Goal: Information Seeking & Learning: Learn about a topic

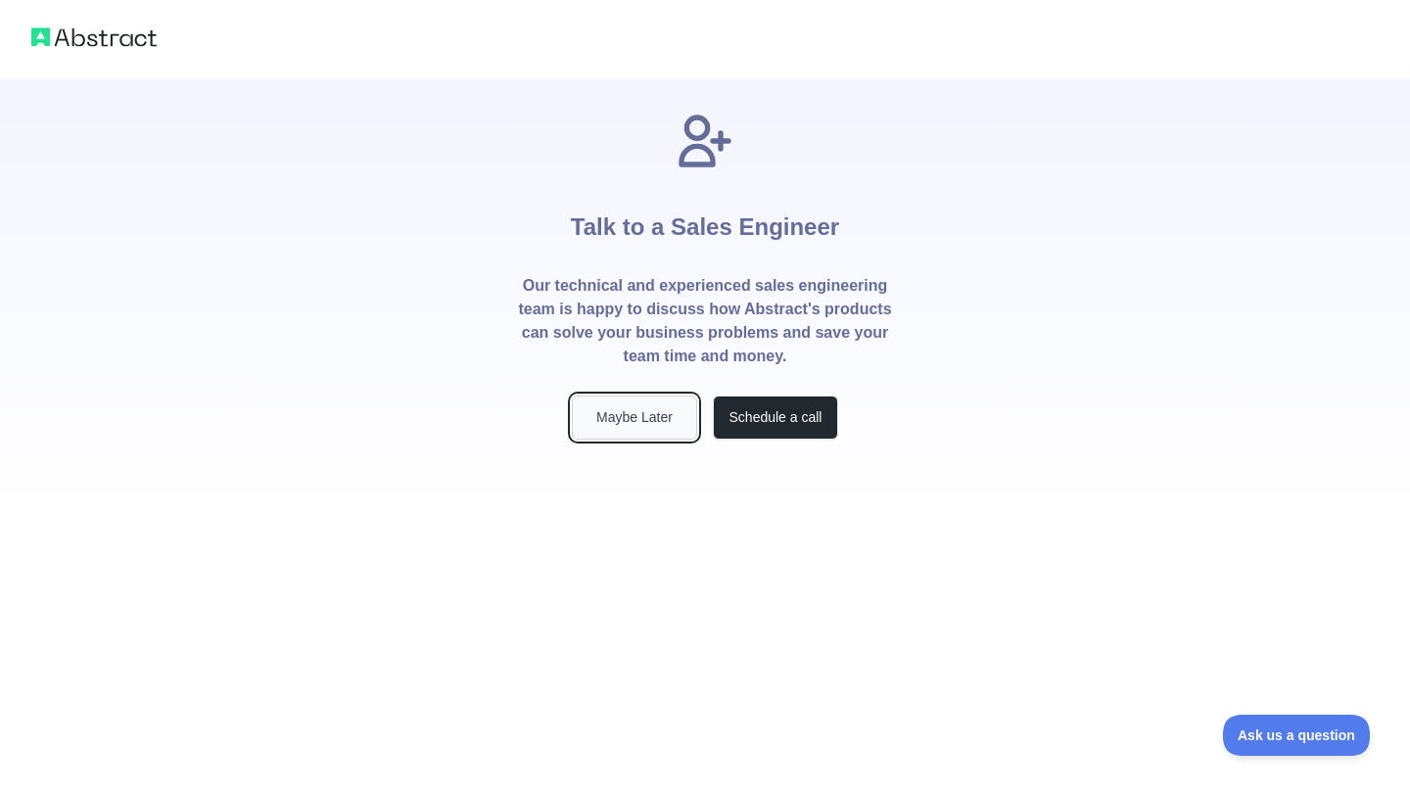
click at [639, 430] on button "Maybe Later" at bounding box center [634, 418] width 125 height 44
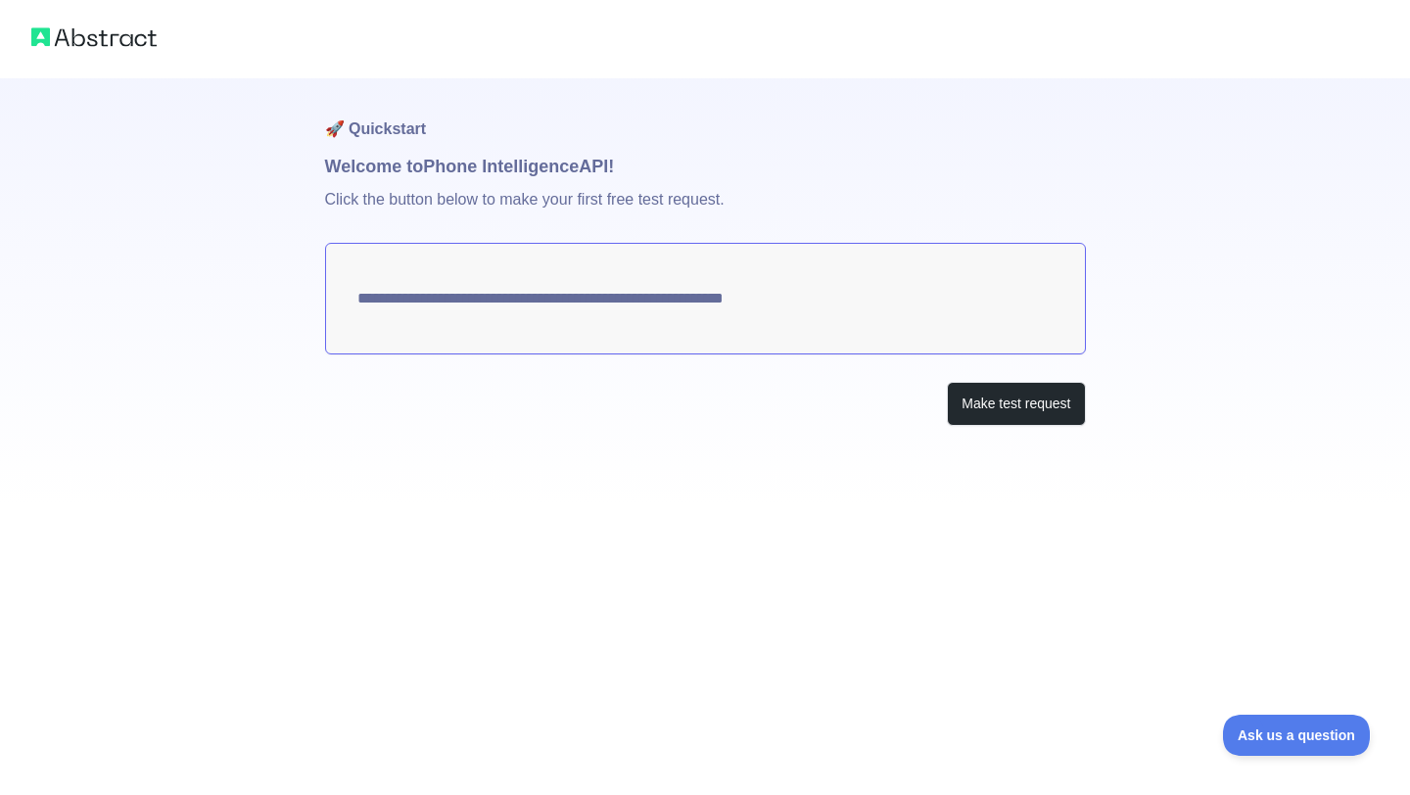
click at [1059, 461] on div "**********" at bounding box center [705, 291] width 761 height 426
click at [110, 38] on img at bounding box center [93, 37] width 125 height 27
click at [1000, 402] on button "Make test request" at bounding box center [1016, 404] width 138 height 44
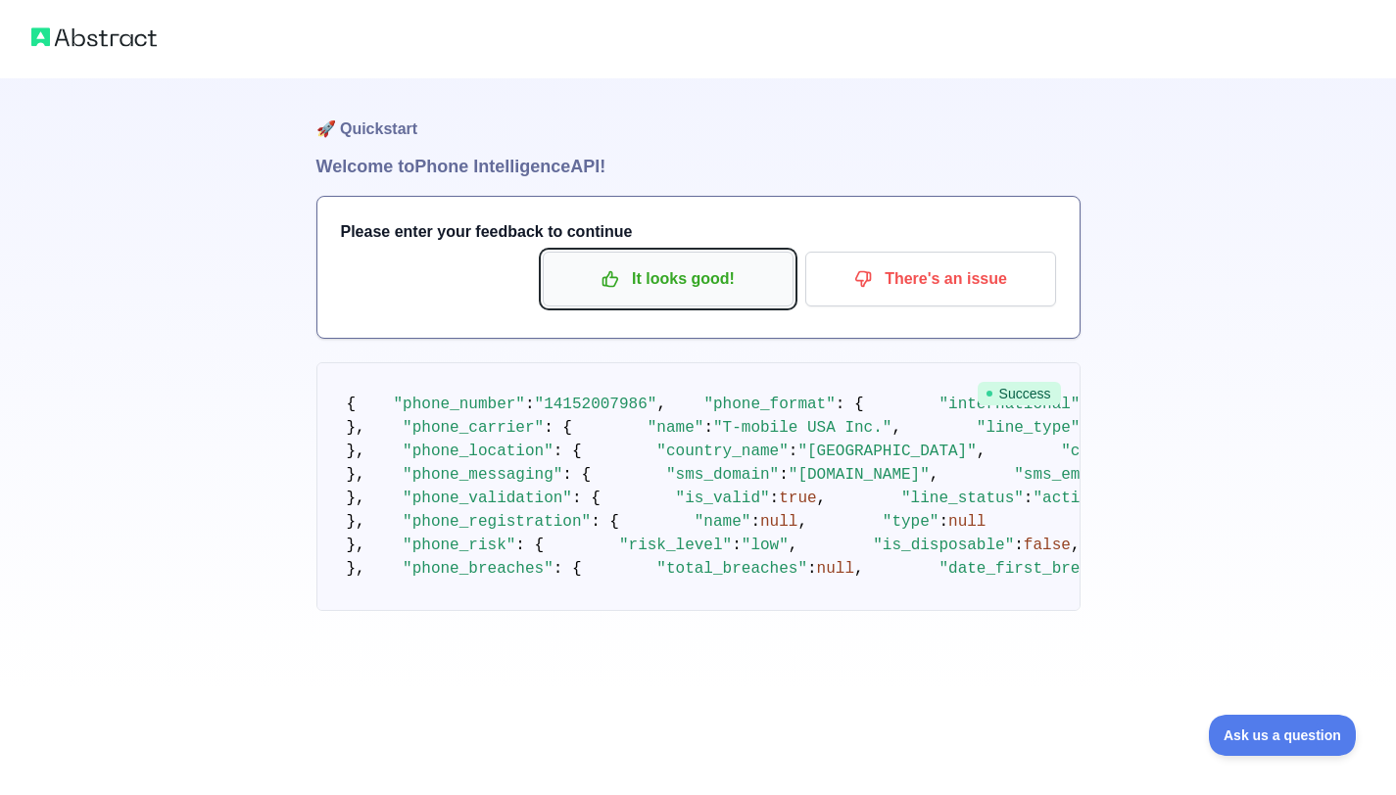
click at [641, 281] on p "It looks good!" at bounding box center [667, 278] width 221 height 33
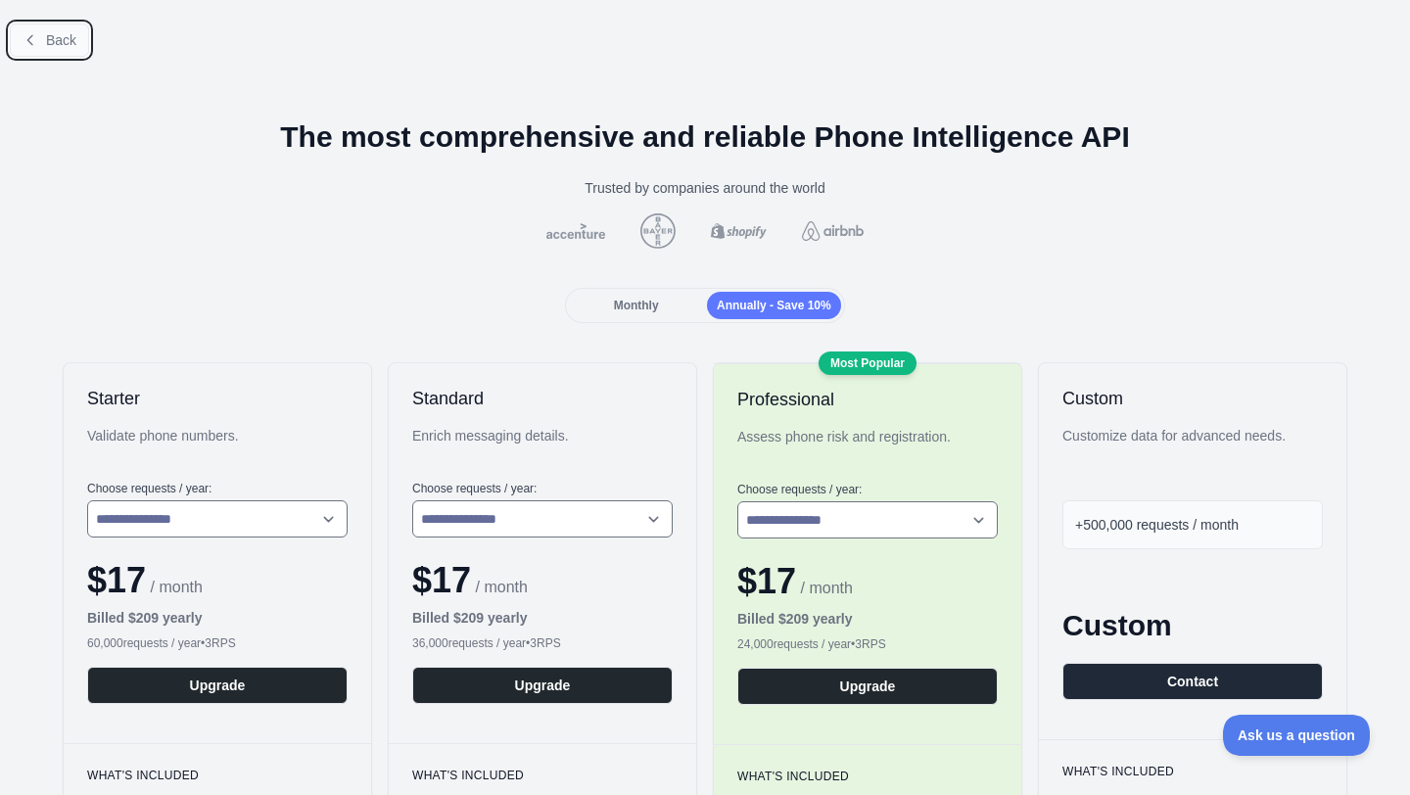
click at [63, 46] on span "Back" at bounding box center [61, 40] width 30 height 16
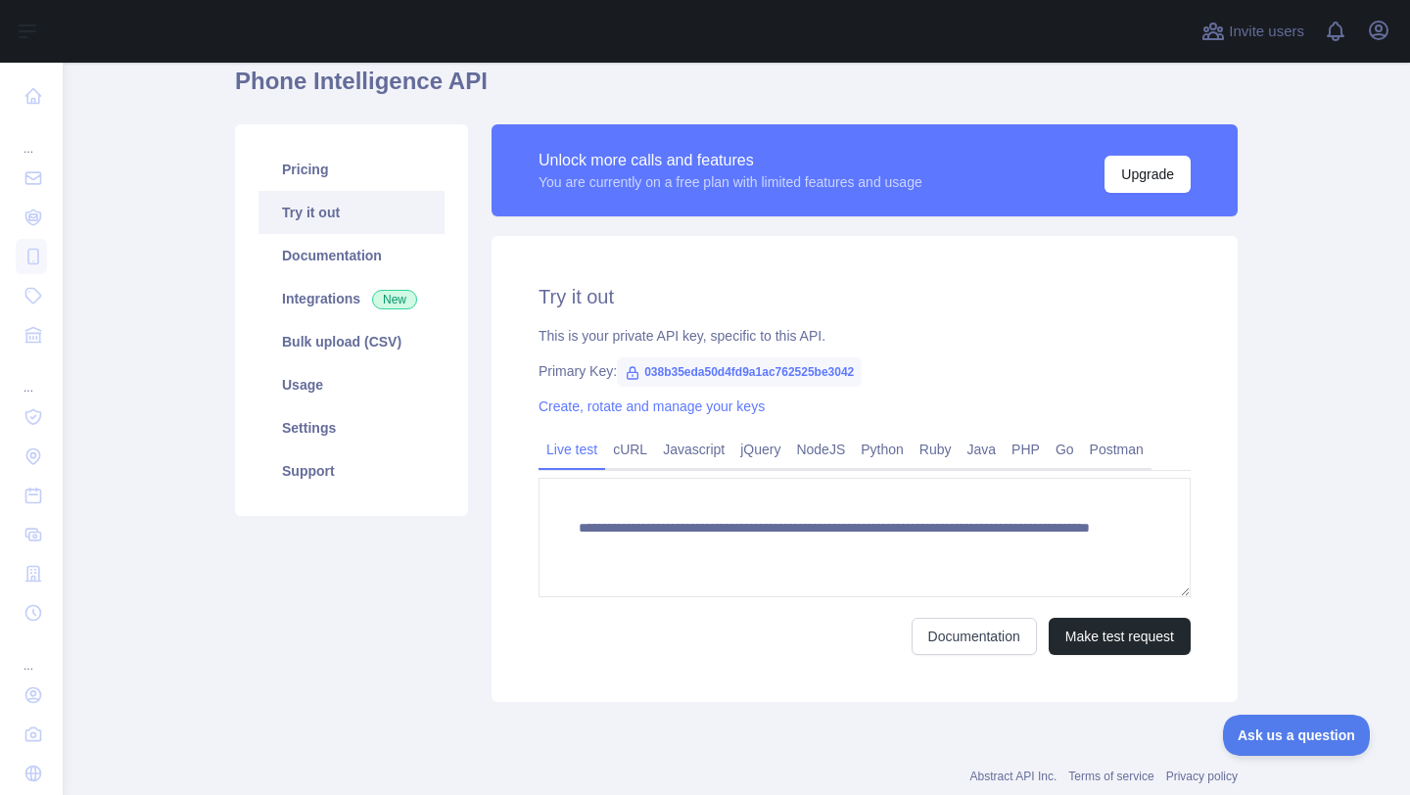
scroll to position [86, 0]
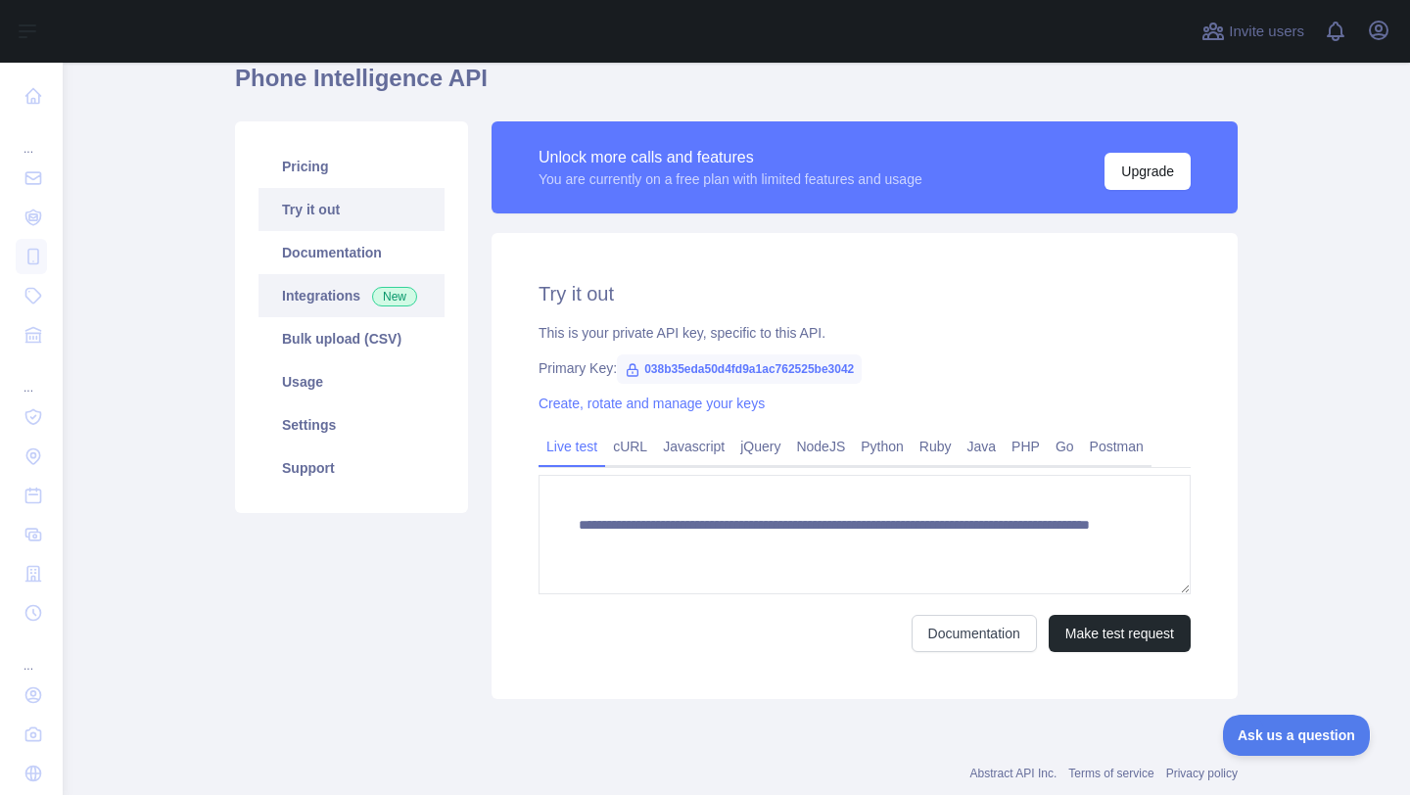
click at [350, 293] on link "Integrations New" at bounding box center [352, 295] width 186 height 43
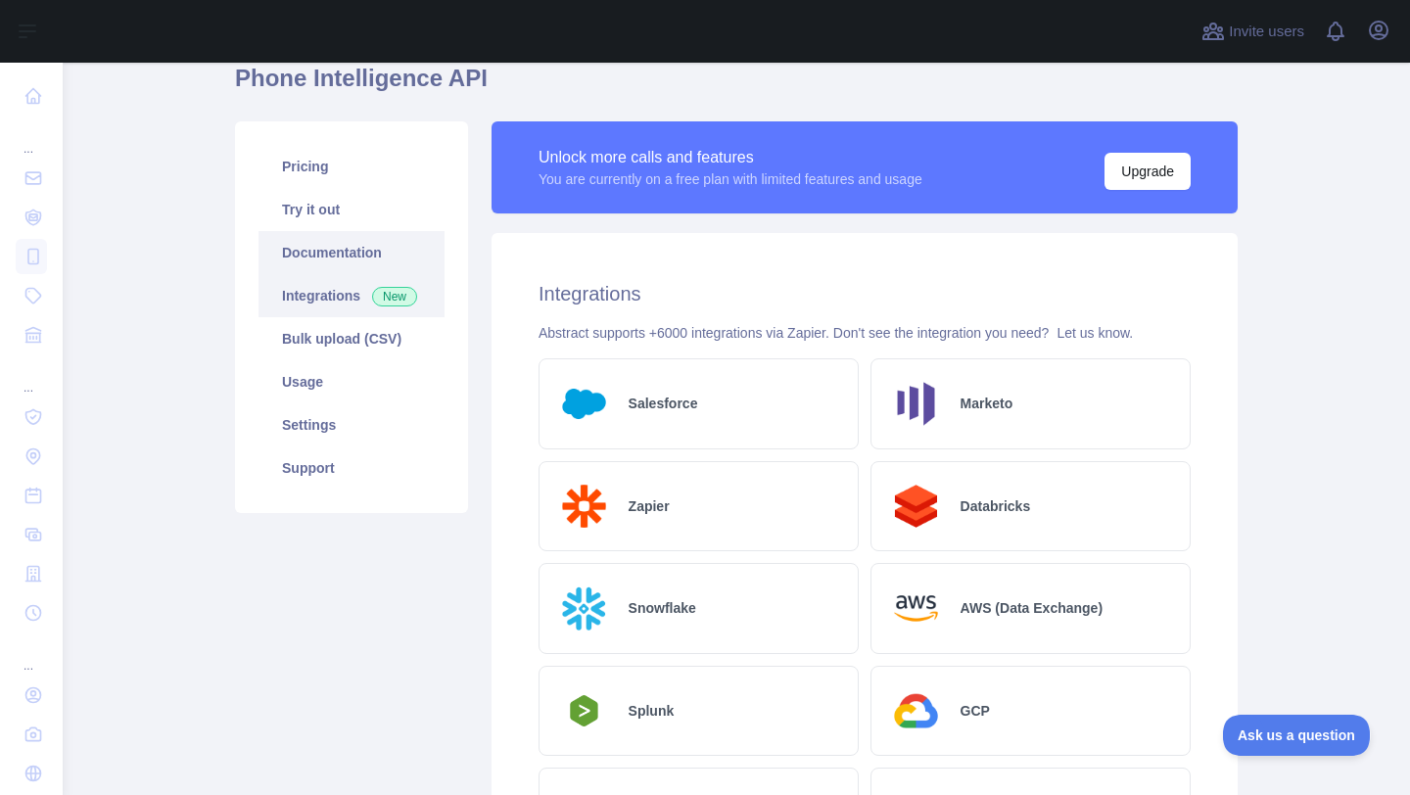
click at [351, 247] on link "Documentation" at bounding box center [352, 252] width 186 height 43
click at [352, 156] on link "Pricing" at bounding box center [352, 166] width 186 height 43
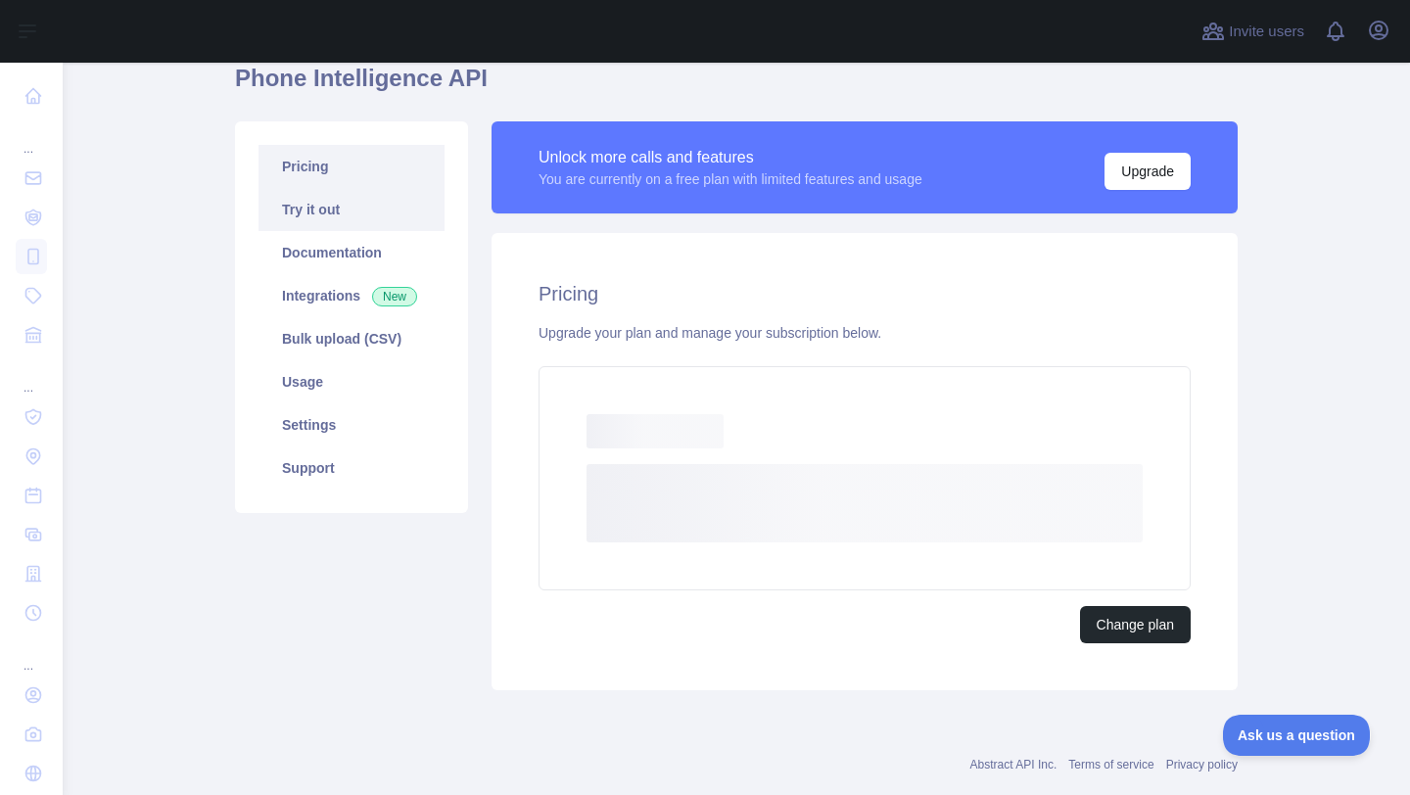
click at [347, 197] on link "Try it out" at bounding box center [352, 209] width 186 height 43
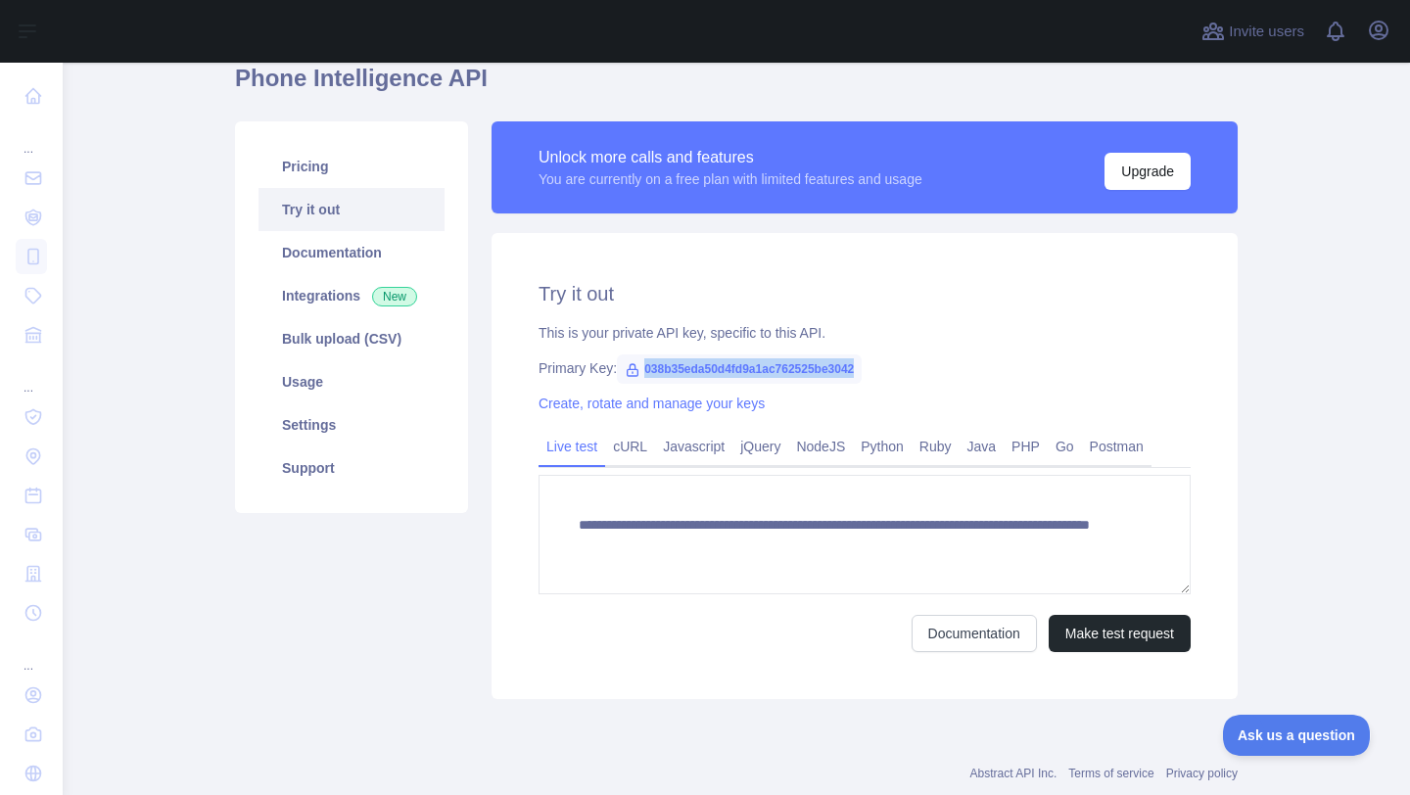
drag, startPoint x: 881, startPoint y: 367, endPoint x: 636, endPoint y: 369, distance: 245.8
click at [636, 369] on span "038b35eda50d4fd9a1ac762525be3042" at bounding box center [739, 369] width 245 height 29
copy span "038b35eda50d4fd9a1ac762525be3042"
